Goal: Information Seeking & Learning: Learn about a topic

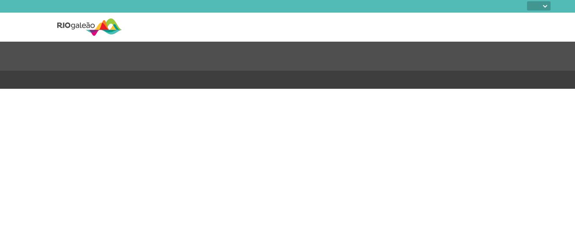
select select
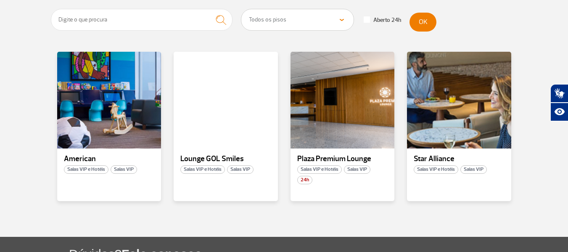
scroll to position [168, 0]
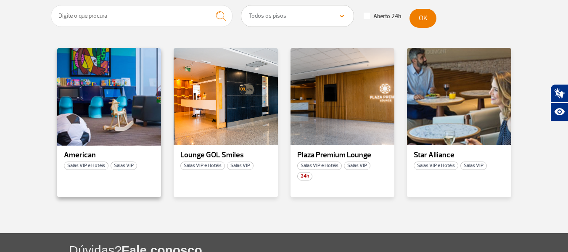
click at [110, 118] on div at bounding box center [109, 96] width 106 height 99
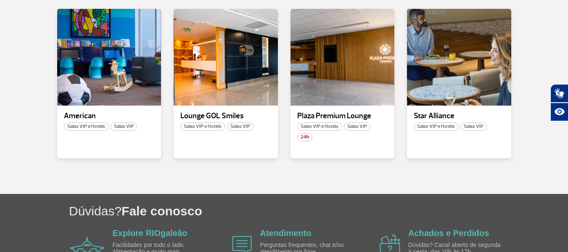
scroll to position [210, 0]
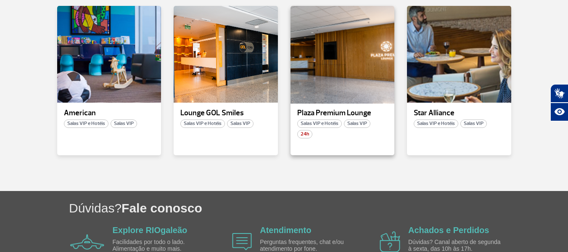
click at [340, 57] on div at bounding box center [343, 54] width 106 height 99
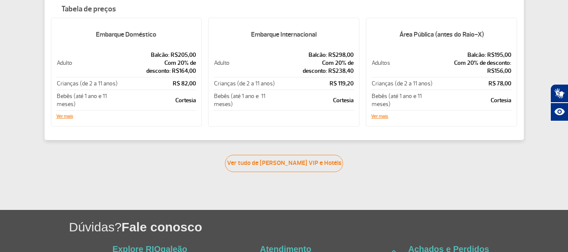
scroll to position [210, 0]
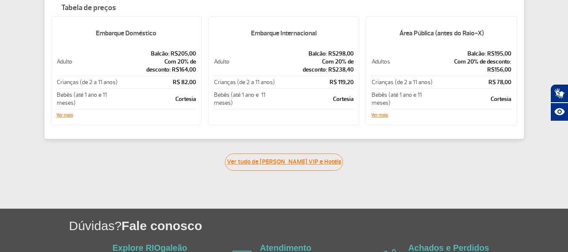
click at [250, 162] on link "Ver tudo de [PERSON_NAME] VIP e Hotéis" at bounding box center [284, 162] width 118 height 17
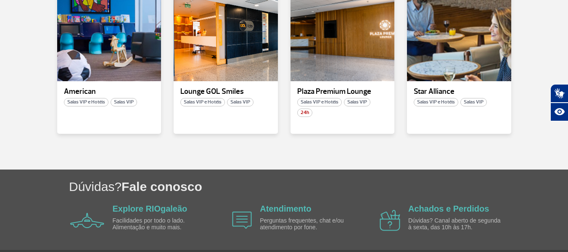
scroll to position [176, 0]
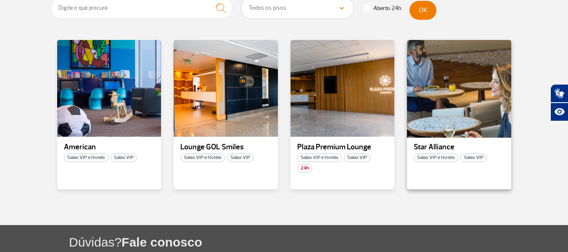
click at [468, 83] on div at bounding box center [459, 88] width 106 height 99
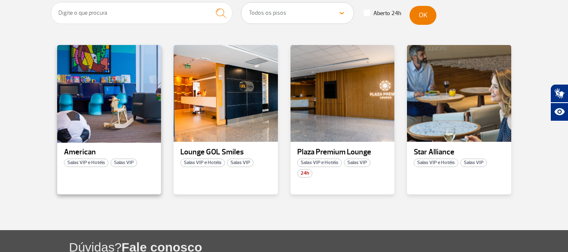
scroll to position [210, 0]
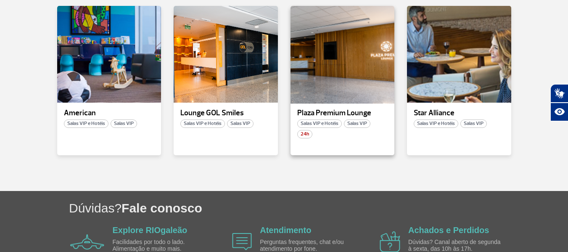
click at [341, 58] on div at bounding box center [343, 54] width 106 height 99
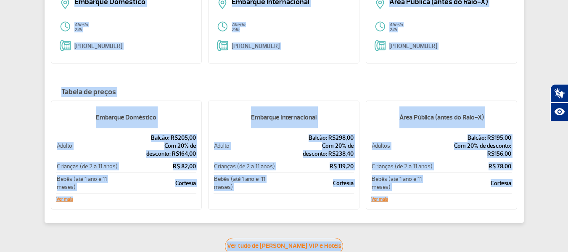
scroll to position [84, 0]
